Goal: Information Seeking & Learning: Find specific fact

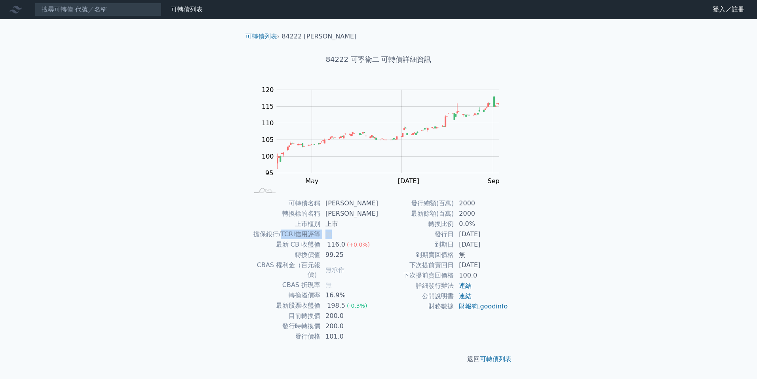
drag, startPoint x: 285, startPoint y: 233, endPoint x: 335, endPoint y: 235, distance: 49.1
click at [335, 235] on tr "擔保銀行/TCRI信用評等 無" at bounding box center [314, 234] width 130 height 10
drag, startPoint x: 335, startPoint y: 235, endPoint x: 377, endPoint y: 248, distance: 44.3
click at [377, 248] on td "116.0 (+0.0%)" at bounding box center [350, 244] width 58 height 10
drag, startPoint x: 338, startPoint y: 235, endPoint x: 253, endPoint y: 235, distance: 84.7
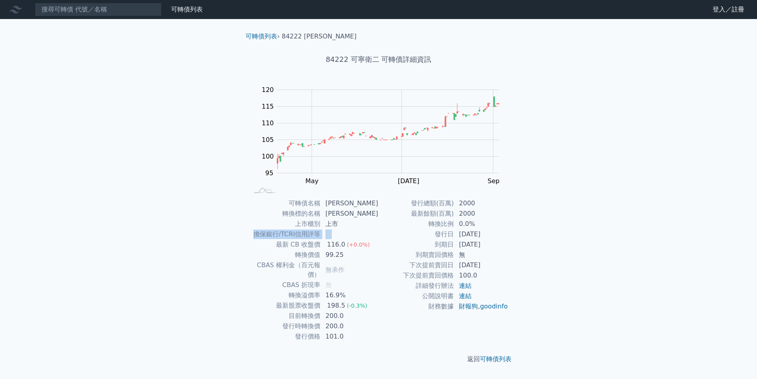
click at [253, 235] on tr "擔保銀行/TCRI信用評等 無" at bounding box center [314, 234] width 130 height 10
click at [253, 235] on td "擔保銀行/TCRI信用評等" at bounding box center [285, 234] width 72 height 10
drag, startPoint x: 287, startPoint y: 234, endPoint x: 335, endPoint y: 236, distance: 48.3
click at [335, 236] on tr "擔保銀行/TCRI信用評等 無" at bounding box center [314, 234] width 130 height 10
drag, startPoint x: 335, startPoint y: 236, endPoint x: 365, endPoint y: 240, distance: 30.3
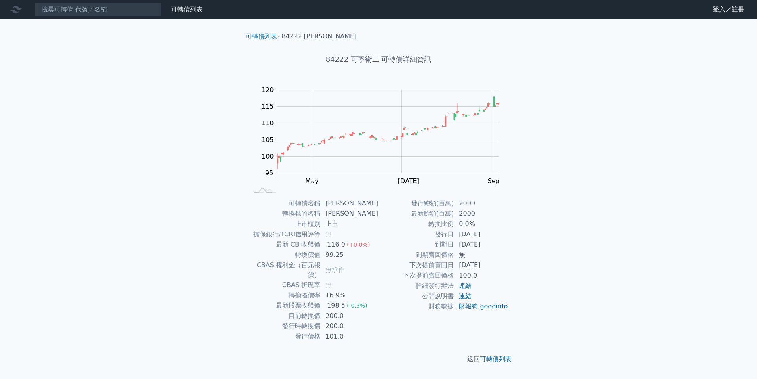
click at [365, 240] on div "(+0.0%)" at bounding box center [358, 245] width 23 height 10
